Goal: Transaction & Acquisition: Download file/media

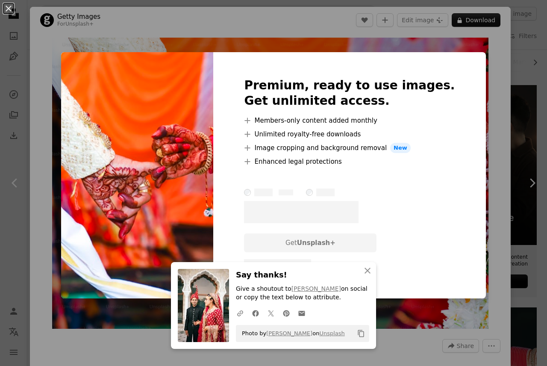
scroll to position [128, 0]
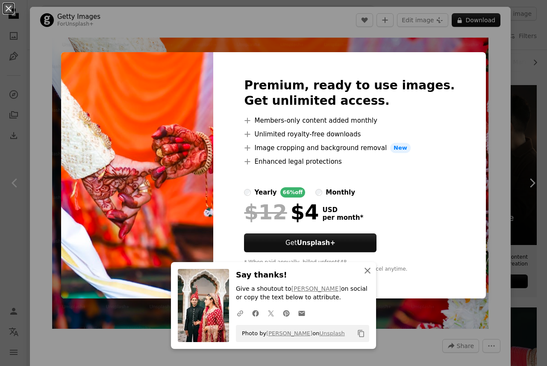
click at [365, 271] on icon "An X shape" at bounding box center [367, 270] width 10 height 10
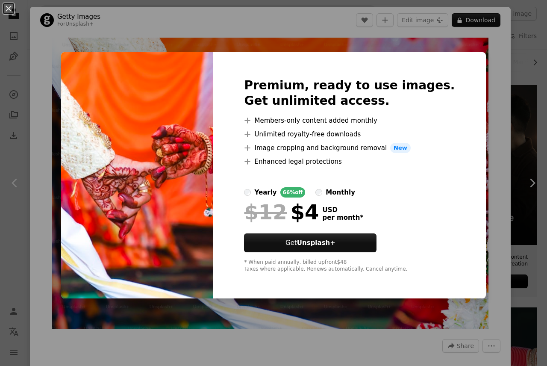
drag, startPoint x: 135, startPoint y: 203, endPoint x: 141, endPoint y: 203, distance: 6.8
click at [135, 203] on img at bounding box center [137, 175] width 152 height 246
click at [527, 150] on div "An X shape Premium, ready to use images. Get unlimited access. A plus sign Memb…" at bounding box center [273, 183] width 547 height 366
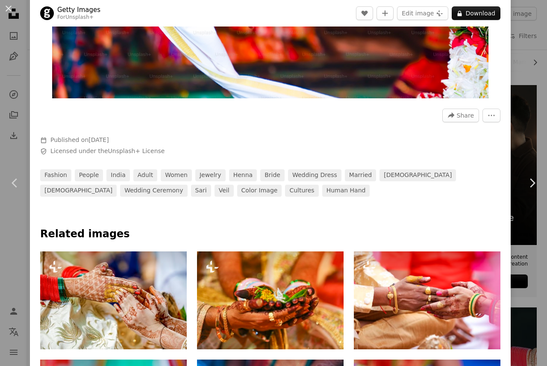
scroll to position [214, 0]
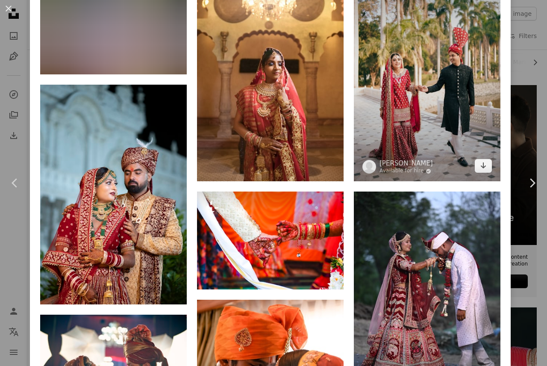
scroll to position [1153, 0]
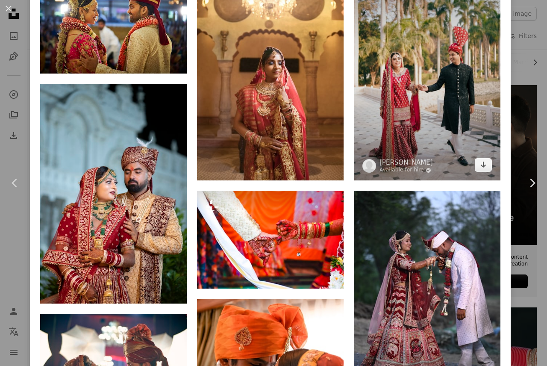
click at [449, 92] on img at bounding box center [427, 71] width 146 height 220
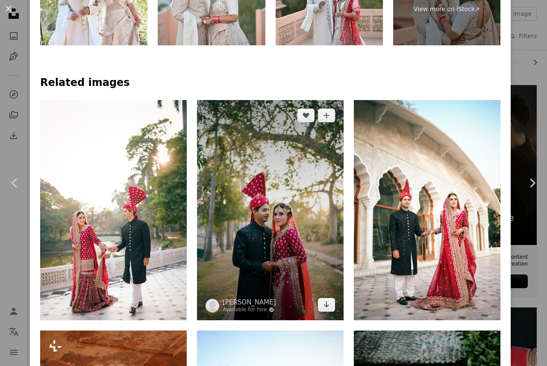
scroll to position [598, 0]
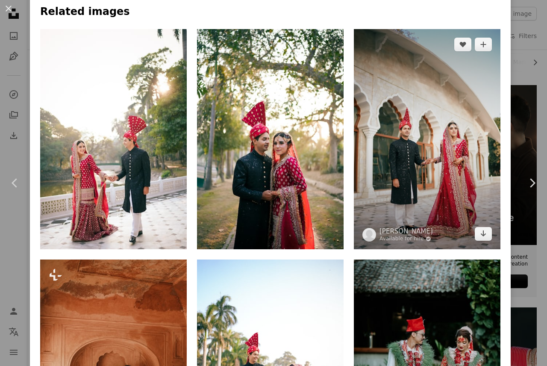
click at [397, 157] on img at bounding box center [427, 139] width 146 height 220
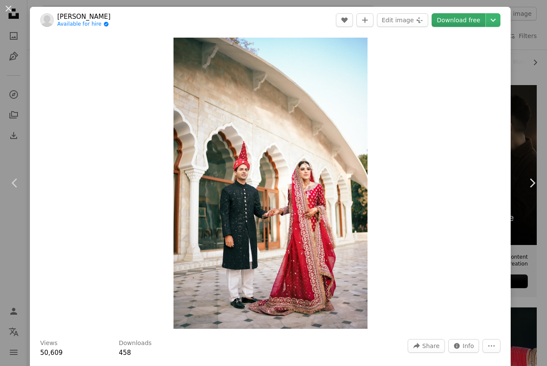
click at [442, 19] on link "Download free" at bounding box center [458, 20] width 54 height 14
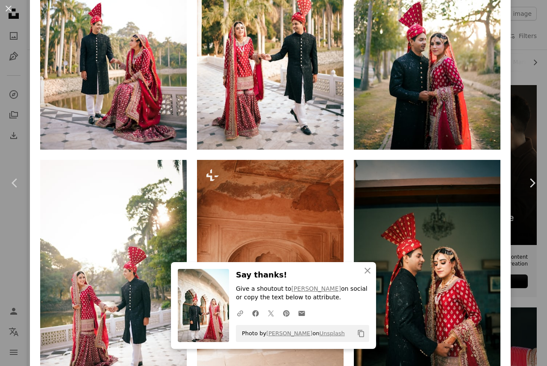
scroll to position [726, 0]
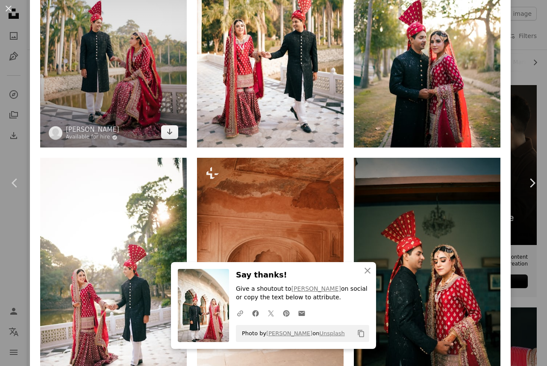
click at [101, 51] on img at bounding box center [113, 38] width 146 height 220
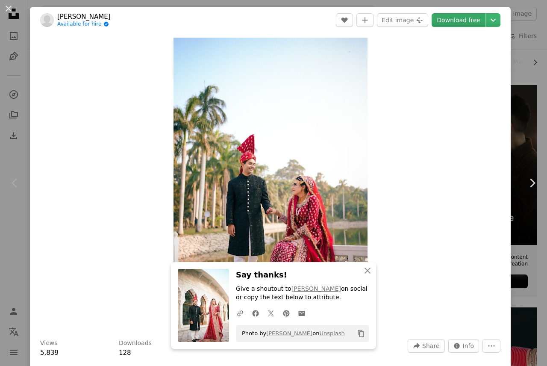
click at [448, 13] on link "Download free" at bounding box center [458, 20] width 54 height 14
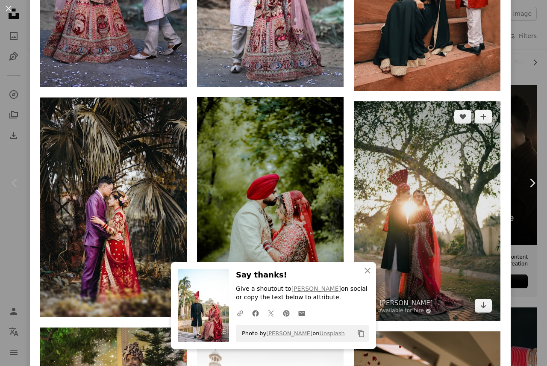
scroll to position [1580, 0]
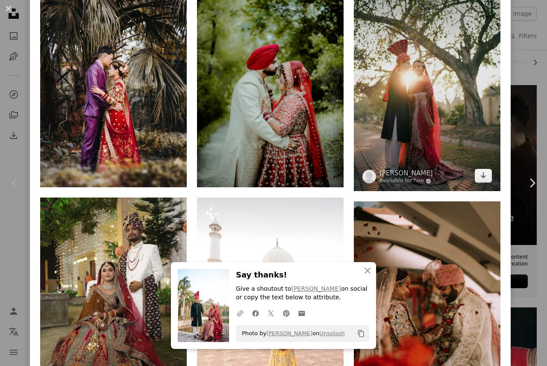
click at [422, 83] on img at bounding box center [427, 81] width 146 height 220
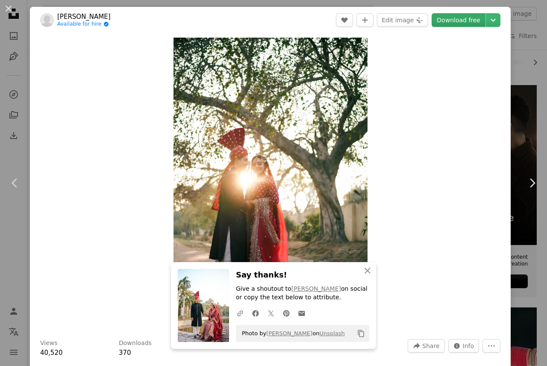
click at [469, 16] on link "Download free" at bounding box center [458, 20] width 54 height 14
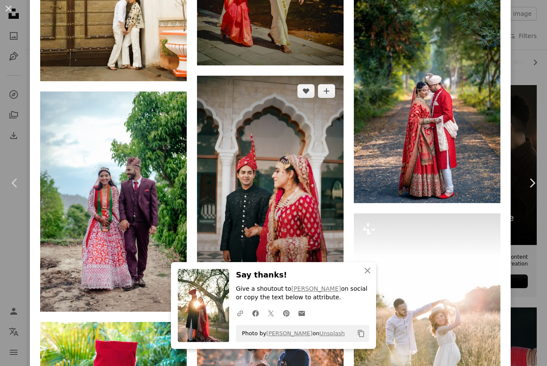
scroll to position [2050, 0]
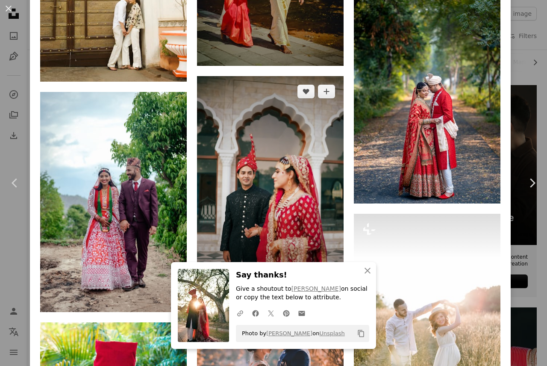
click at [276, 159] on img at bounding box center [270, 186] width 146 height 220
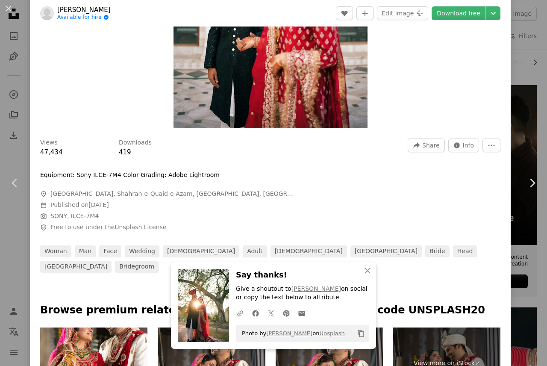
scroll to position [256, 0]
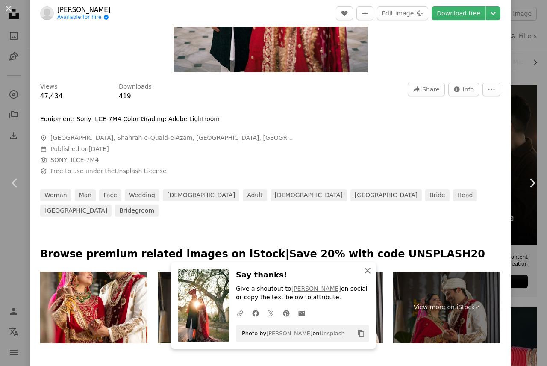
click at [368, 269] on icon "button" at bounding box center [367, 270] width 6 height 6
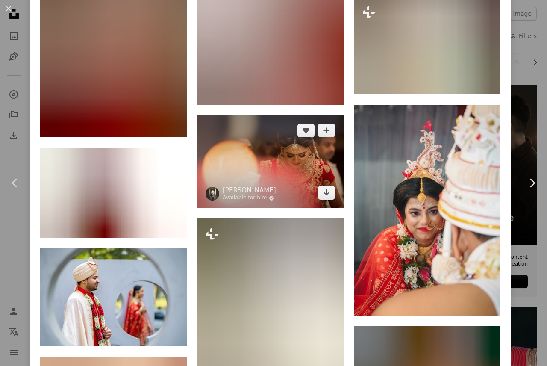
scroll to position [8455, 0]
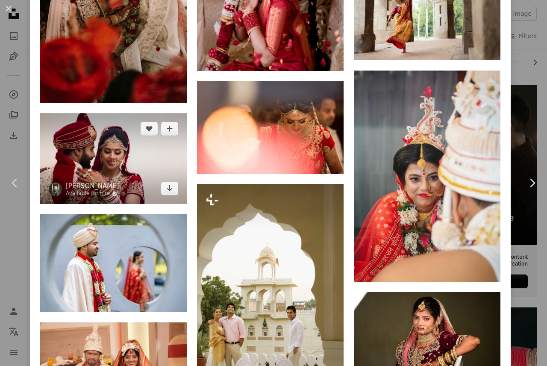
click at [102, 129] on img at bounding box center [113, 158] width 146 height 91
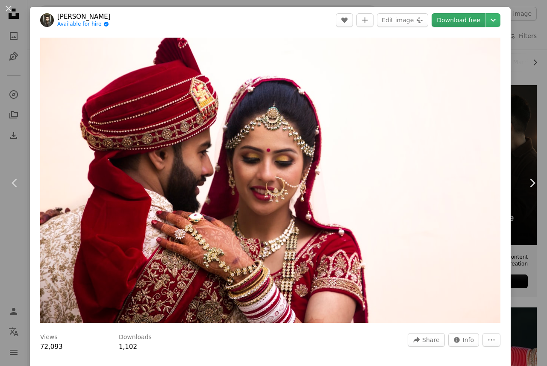
click at [462, 20] on link "Download free" at bounding box center [458, 20] width 54 height 14
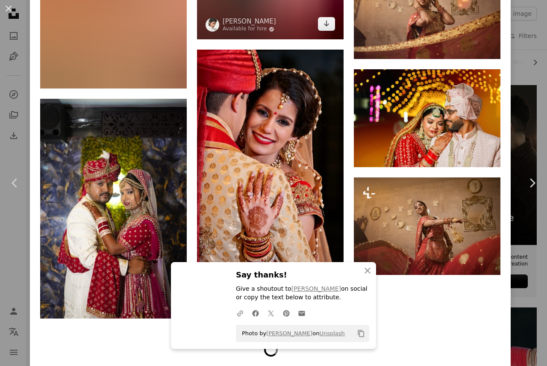
scroll to position [2347, 0]
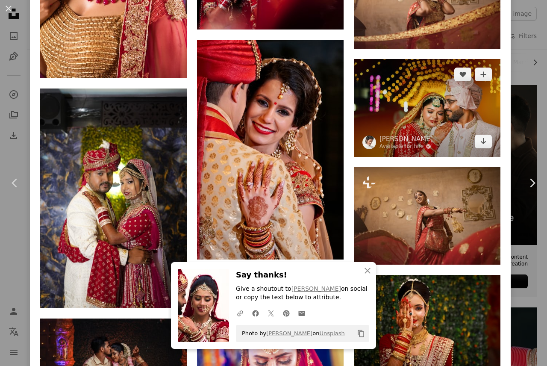
click at [414, 114] on img at bounding box center [427, 108] width 146 height 98
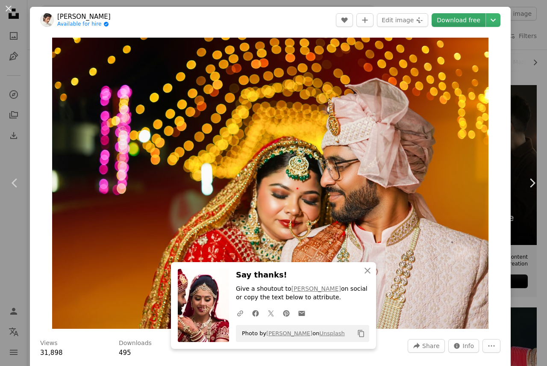
click at [459, 25] on link "Download free" at bounding box center [458, 20] width 54 height 14
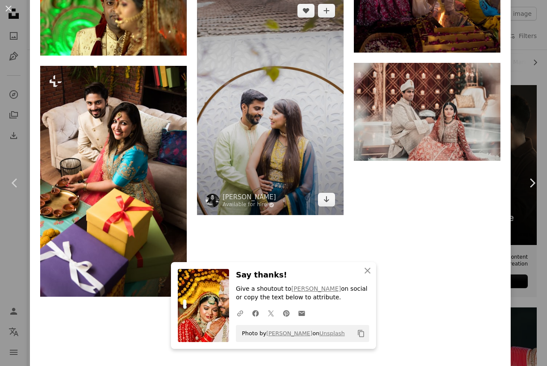
scroll to position [4976, 0]
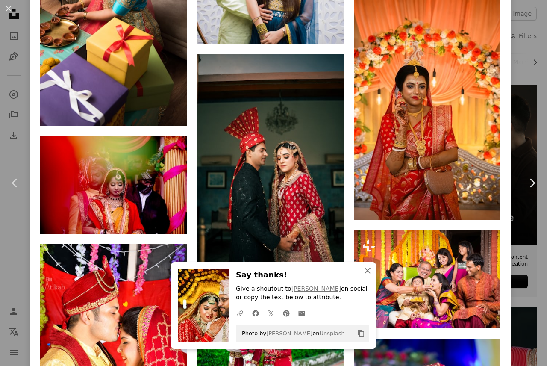
click at [369, 271] on icon "button" at bounding box center [367, 270] width 6 height 6
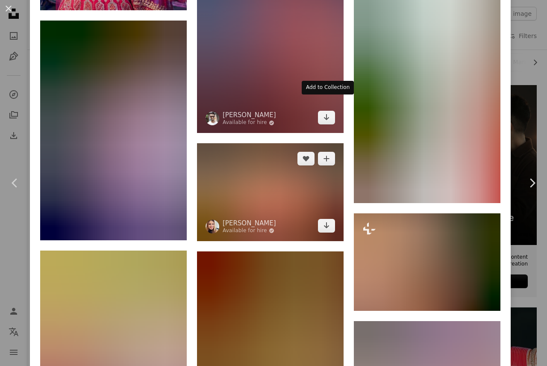
scroll to position [5873, 0]
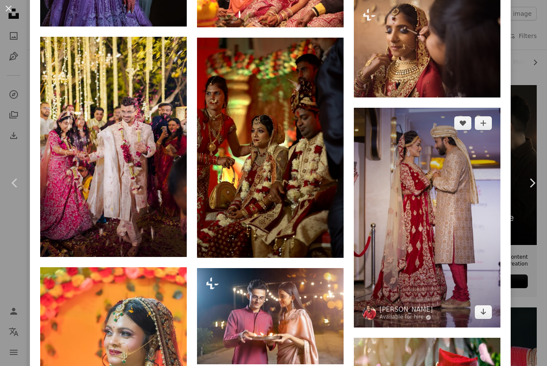
click at [424, 197] on img at bounding box center [427, 218] width 146 height 220
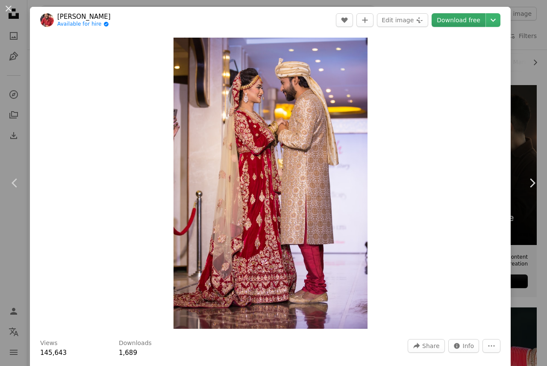
click at [458, 17] on link "Download free" at bounding box center [458, 20] width 54 height 14
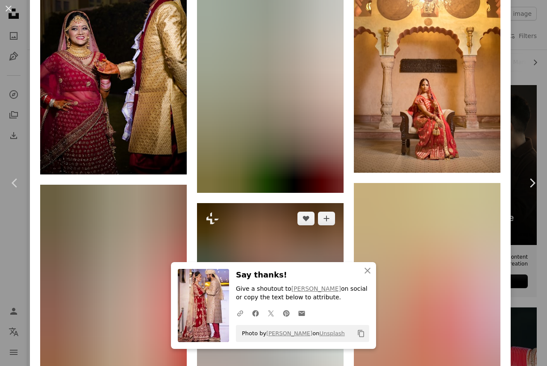
scroll to position [1367, 0]
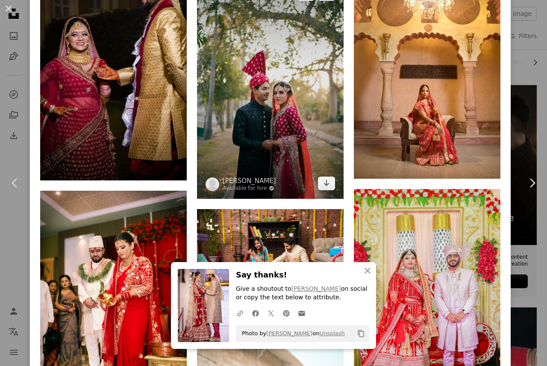
click at [262, 120] on img at bounding box center [270, 89] width 146 height 220
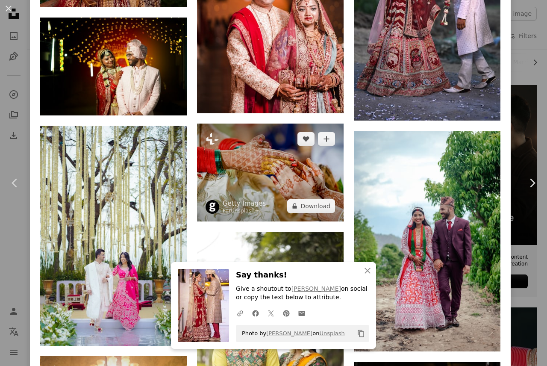
scroll to position [2349, 0]
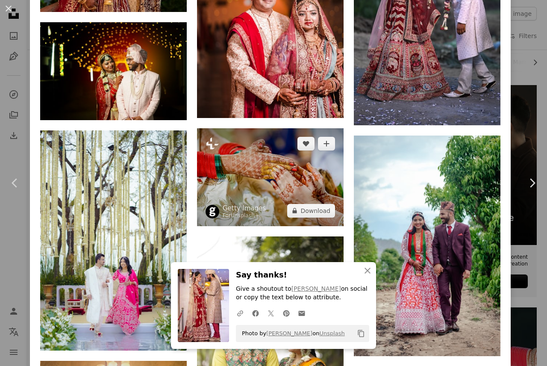
click at [273, 137] on img at bounding box center [270, 177] width 146 height 98
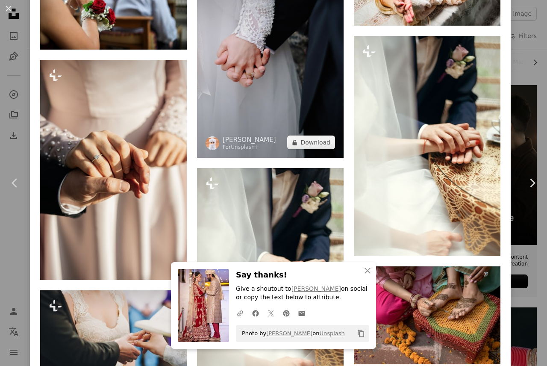
scroll to position [1367, 0]
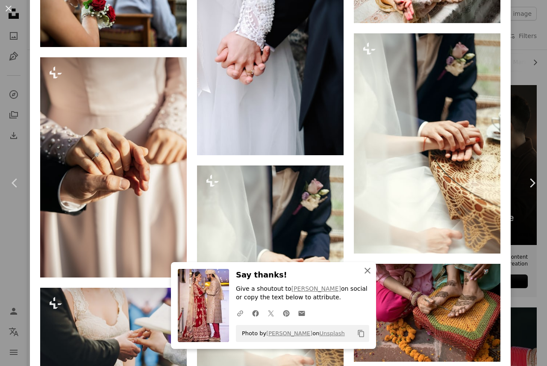
drag, startPoint x: 366, startPoint y: 269, endPoint x: 361, endPoint y: 268, distance: 5.0
click at [366, 269] on icon "An X shape" at bounding box center [367, 270] width 10 height 10
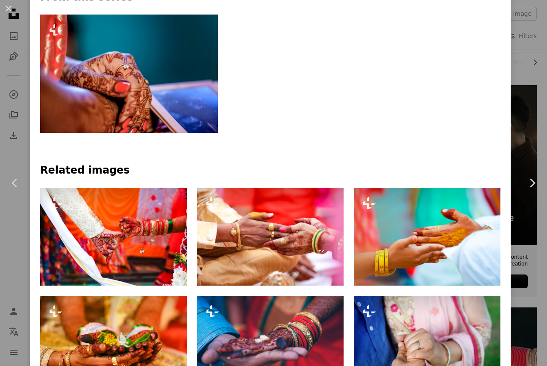
scroll to position [299, 0]
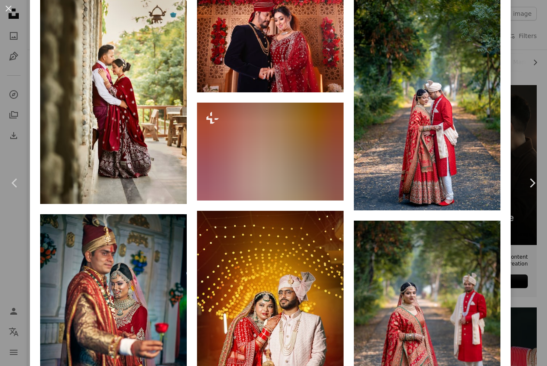
scroll to position [4008, 0]
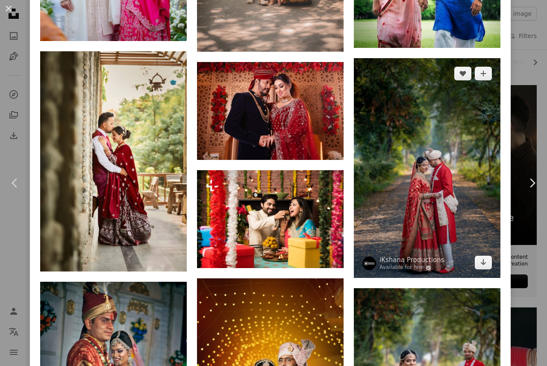
click at [440, 151] on img at bounding box center [427, 168] width 146 height 220
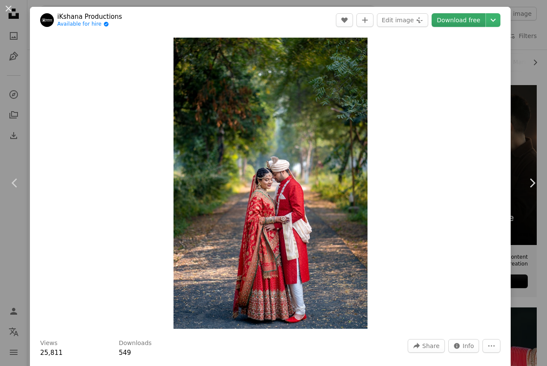
click at [464, 16] on link "Download free" at bounding box center [458, 20] width 54 height 14
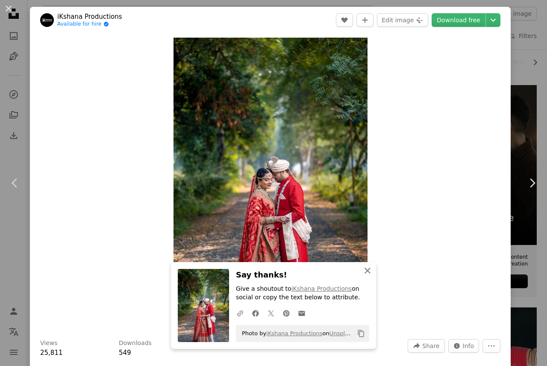
click at [368, 273] on icon "An X shape" at bounding box center [367, 270] width 10 height 10
